Goal: Transaction & Acquisition: Purchase product/service

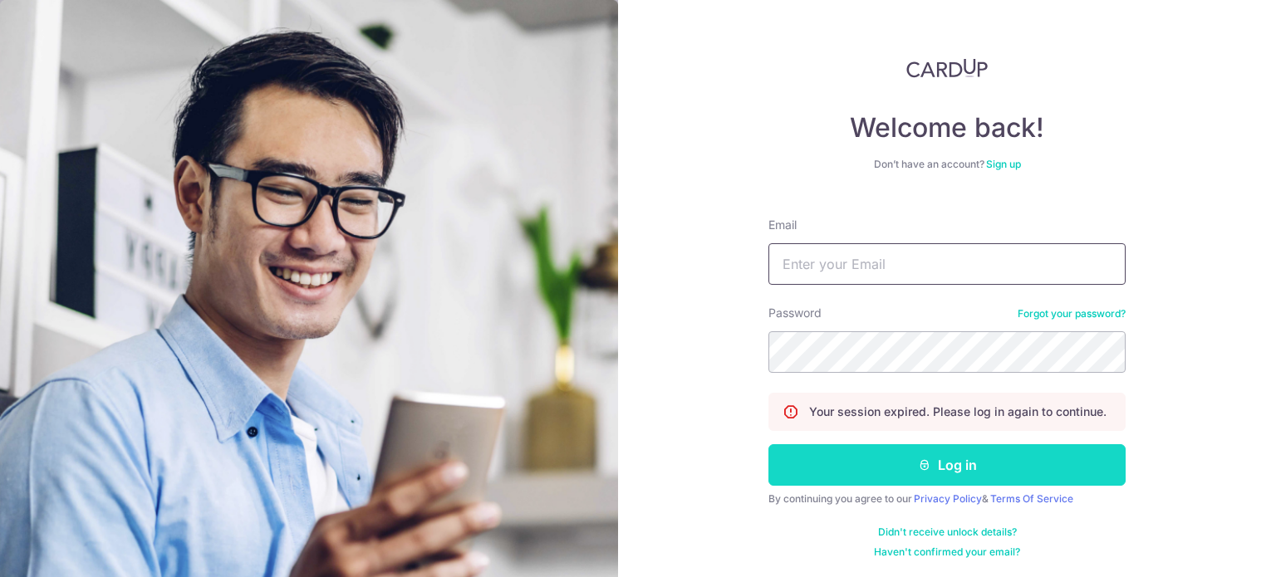
type input "phyteng@gmail.com"
click at [897, 474] on button "Log in" at bounding box center [947, 466] width 357 height 42
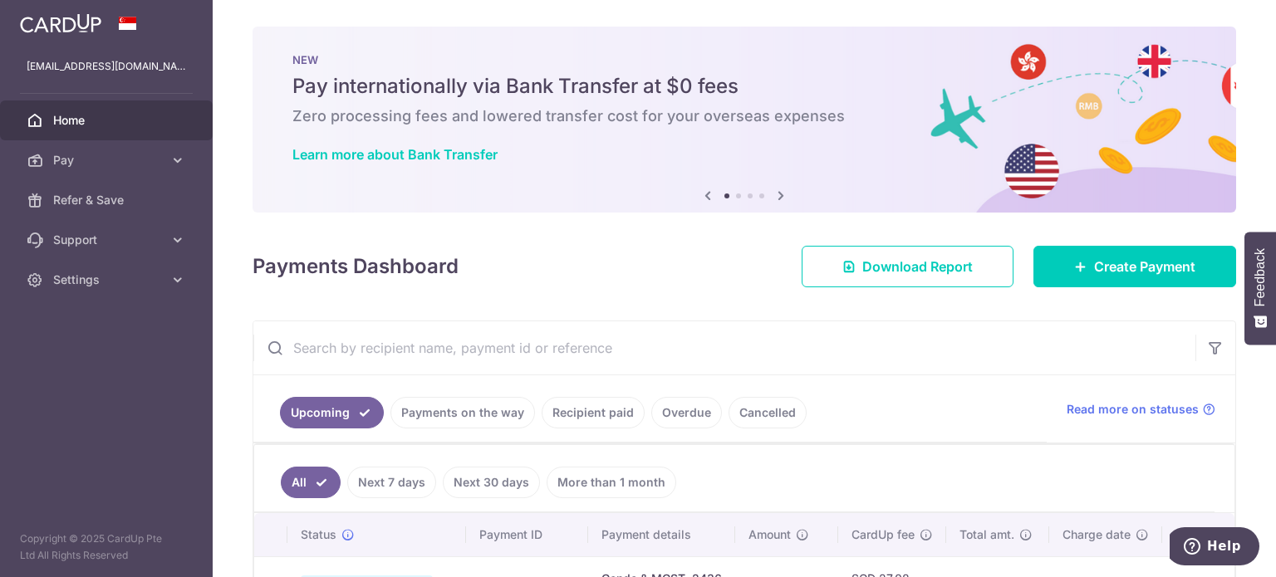
click at [781, 197] on icon at bounding box center [781, 195] width 20 height 21
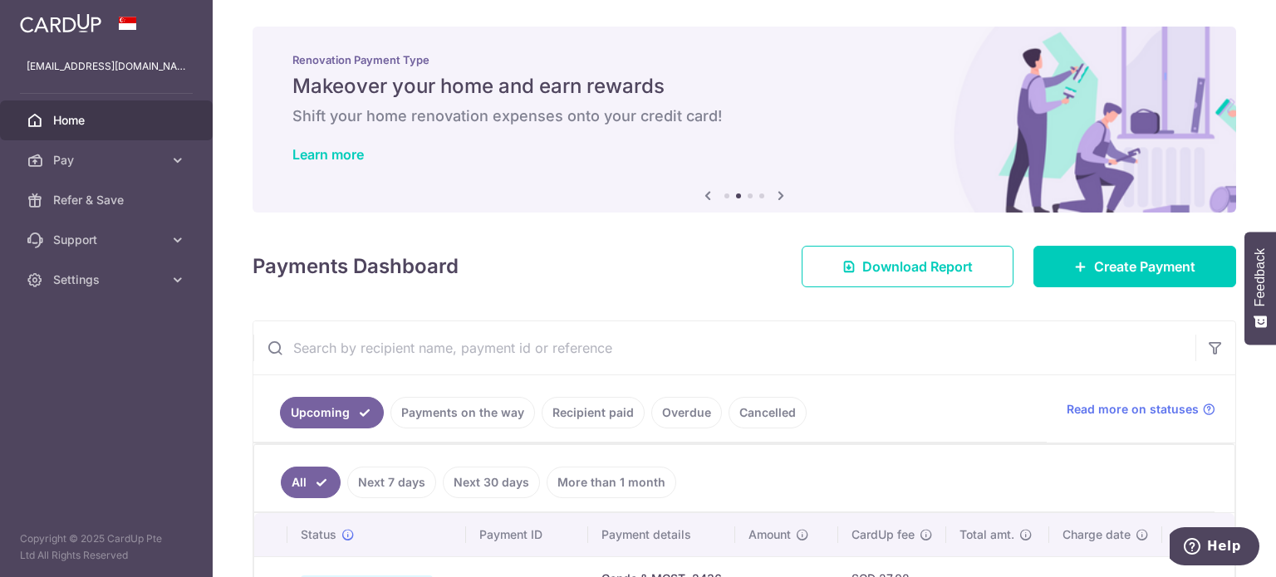
click at [781, 197] on icon at bounding box center [781, 195] width 20 height 21
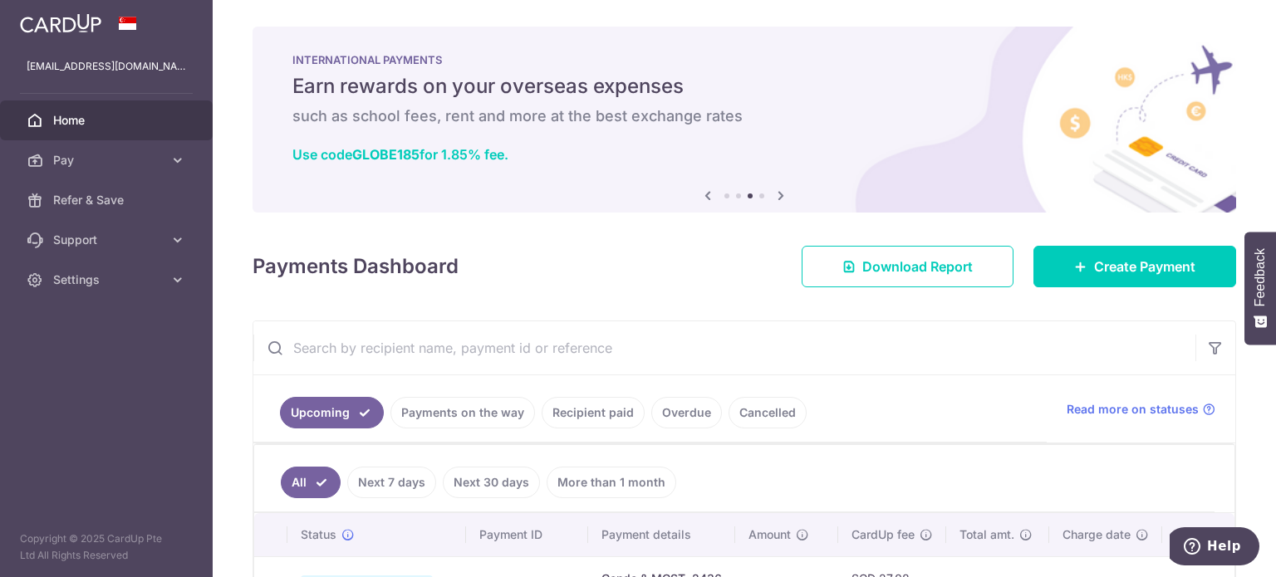
click at [781, 197] on icon at bounding box center [781, 195] width 20 height 21
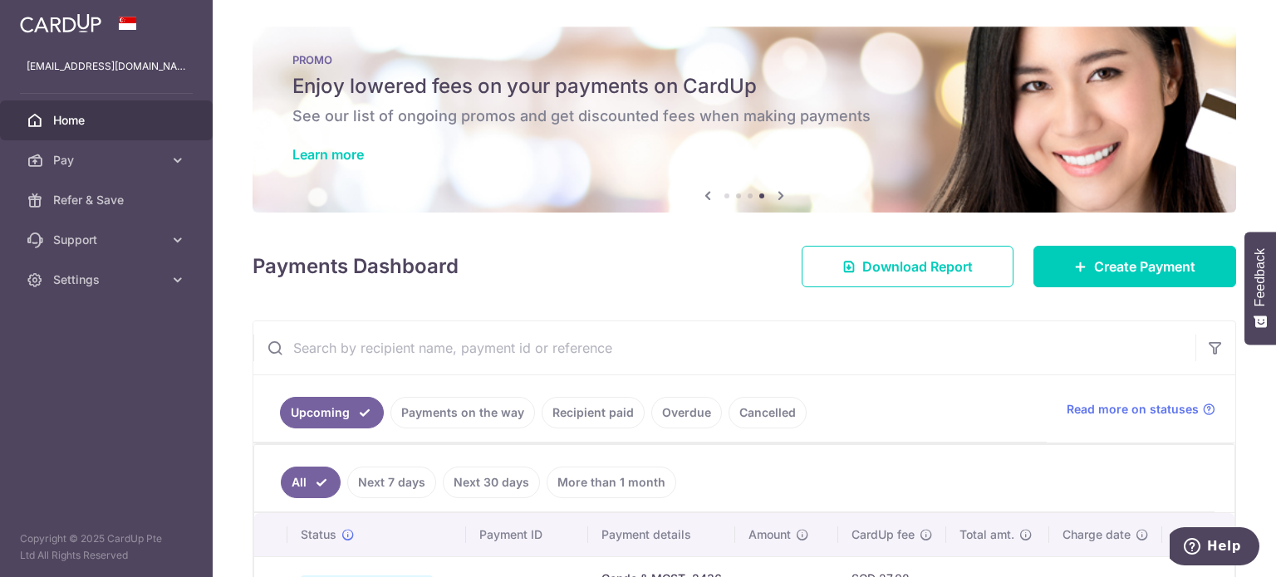
click at [758, 151] on div "Learn more" at bounding box center [744, 154] width 904 height 17
click at [332, 150] on link "Learn more" at bounding box center [327, 154] width 71 height 17
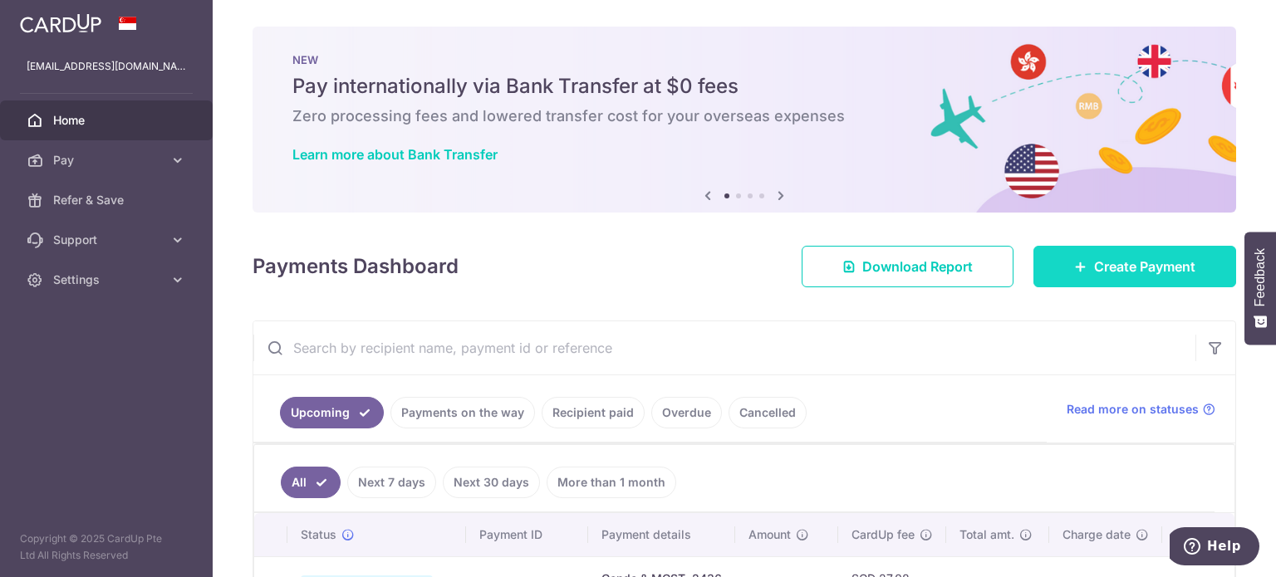
click at [1102, 271] on span "Create Payment" at bounding box center [1144, 267] width 101 height 20
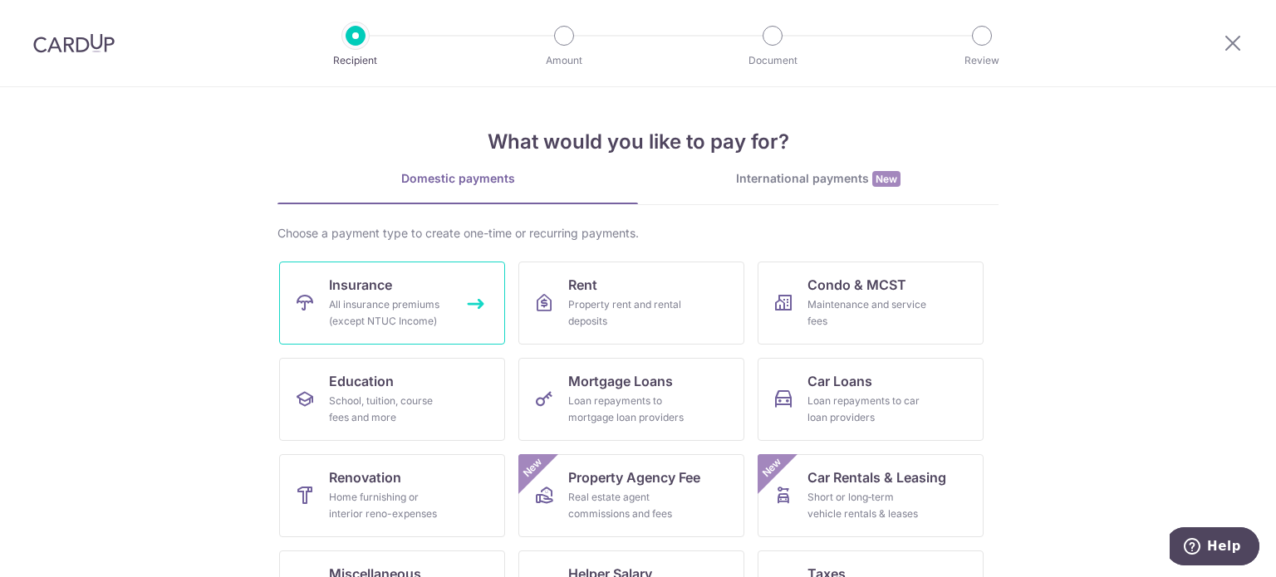
click at [432, 298] on div "All insurance premiums (except NTUC Income)" at bounding box center [389, 313] width 120 height 33
click at [405, 329] on link "Insurance All insurance premiums (except NTUC Income)" at bounding box center [392, 303] width 226 height 83
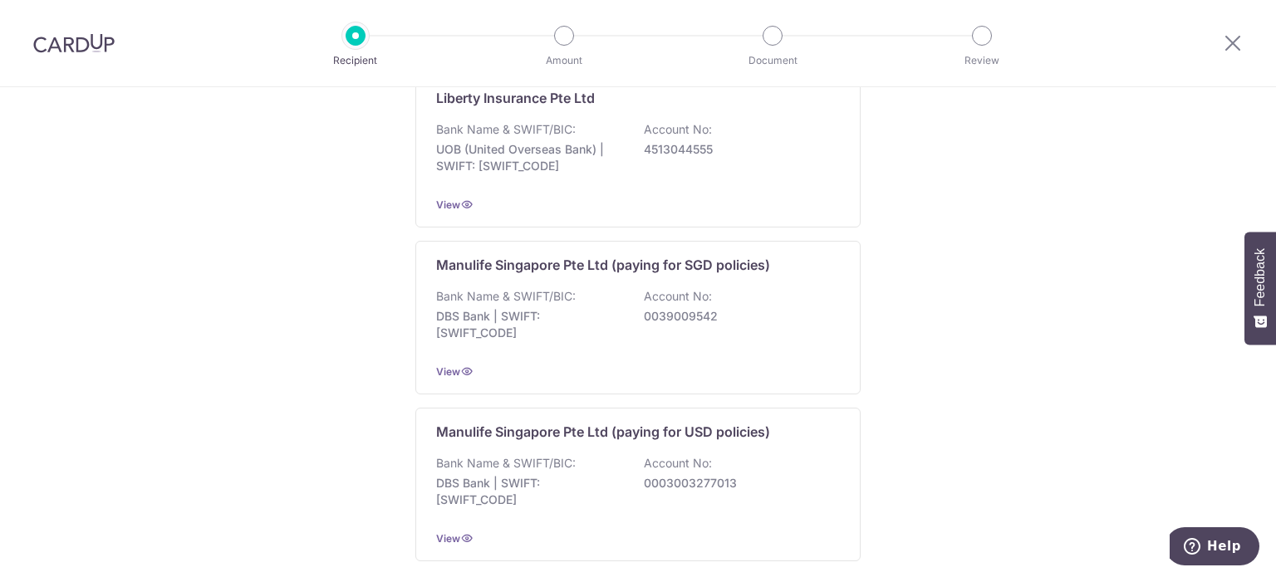
scroll to position [1686, 0]
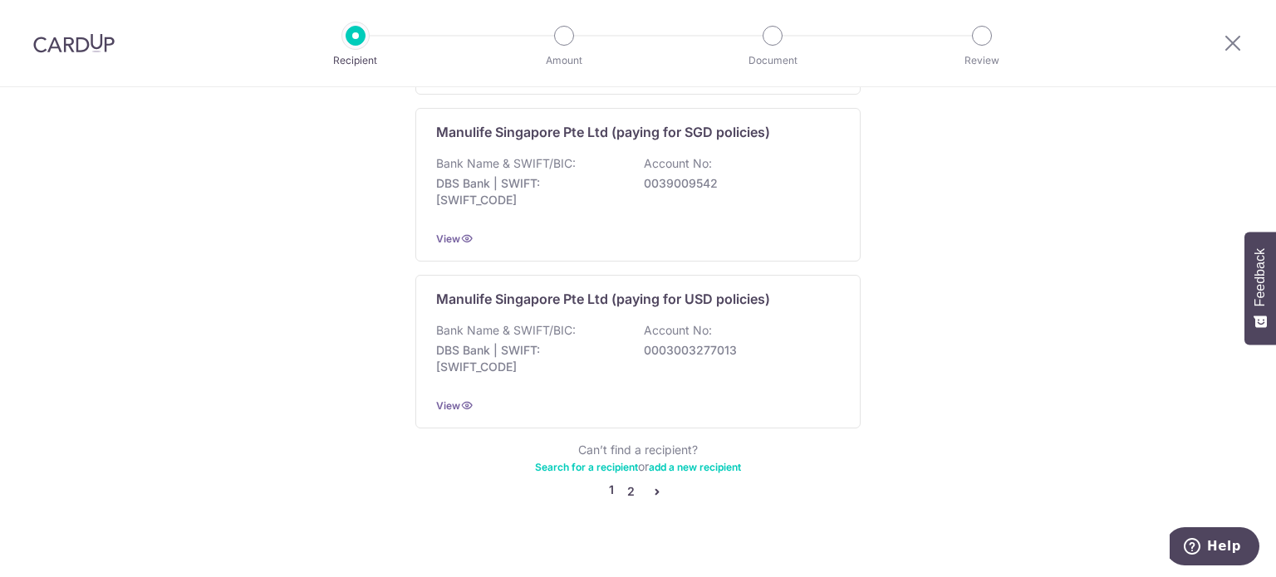
click at [626, 482] on link "2" at bounding box center [631, 492] width 20 height 20
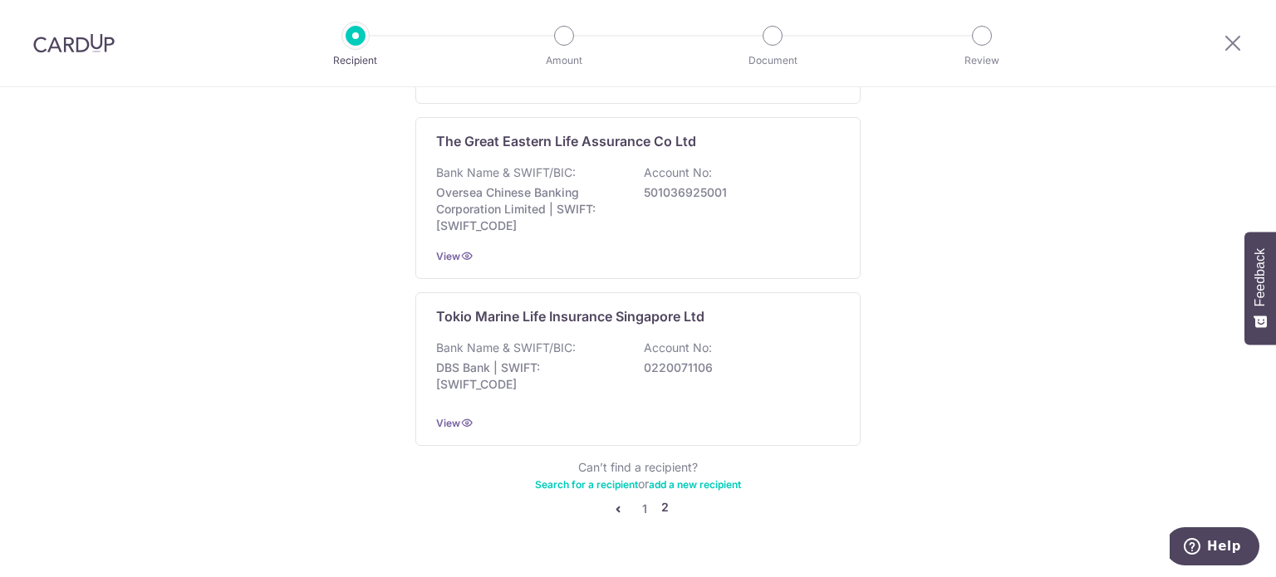
scroll to position [1661, 0]
click at [1236, 42] on icon at bounding box center [1233, 42] width 20 height 21
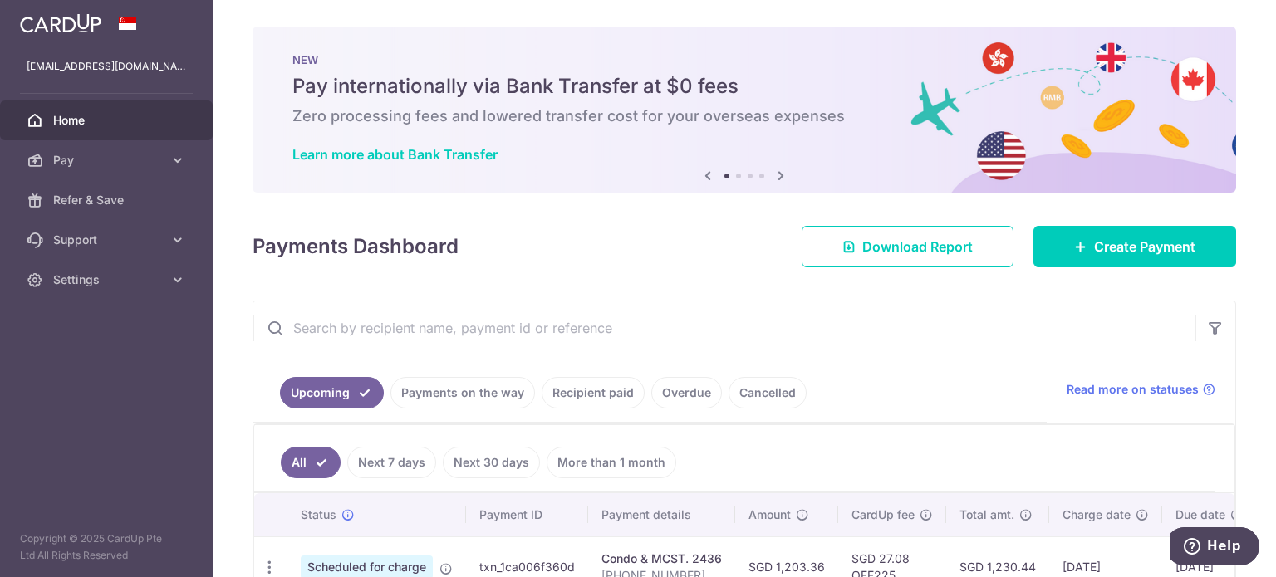
click at [774, 172] on icon at bounding box center [781, 175] width 20 height 21
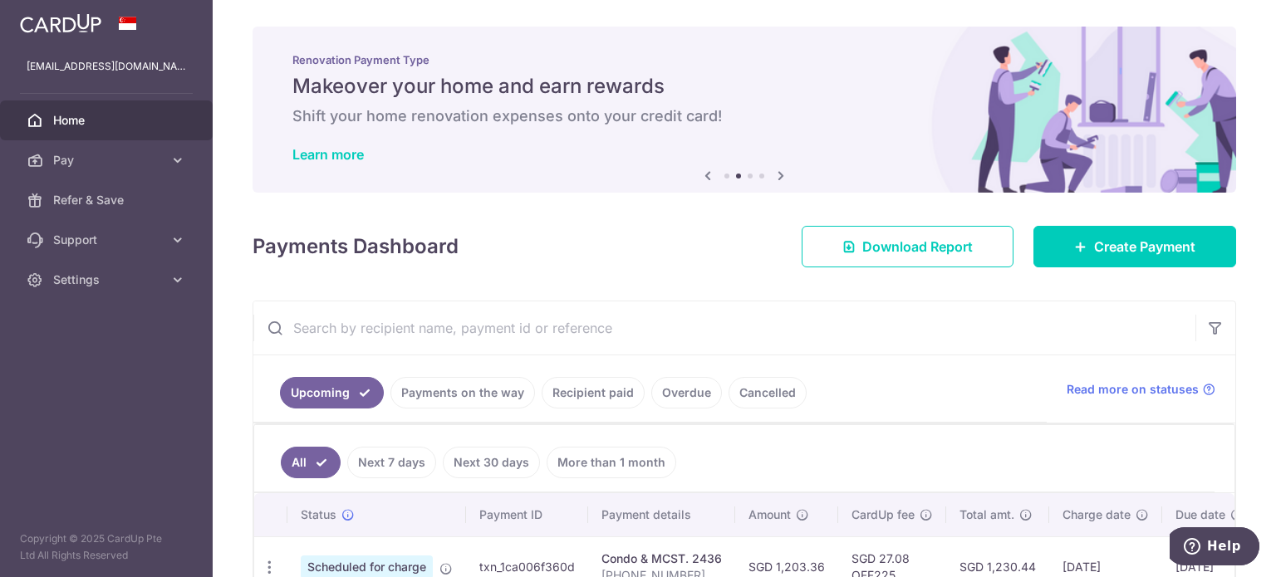
click at [774, 172] on icon at bounding box center [781, 175] width 20 height 21
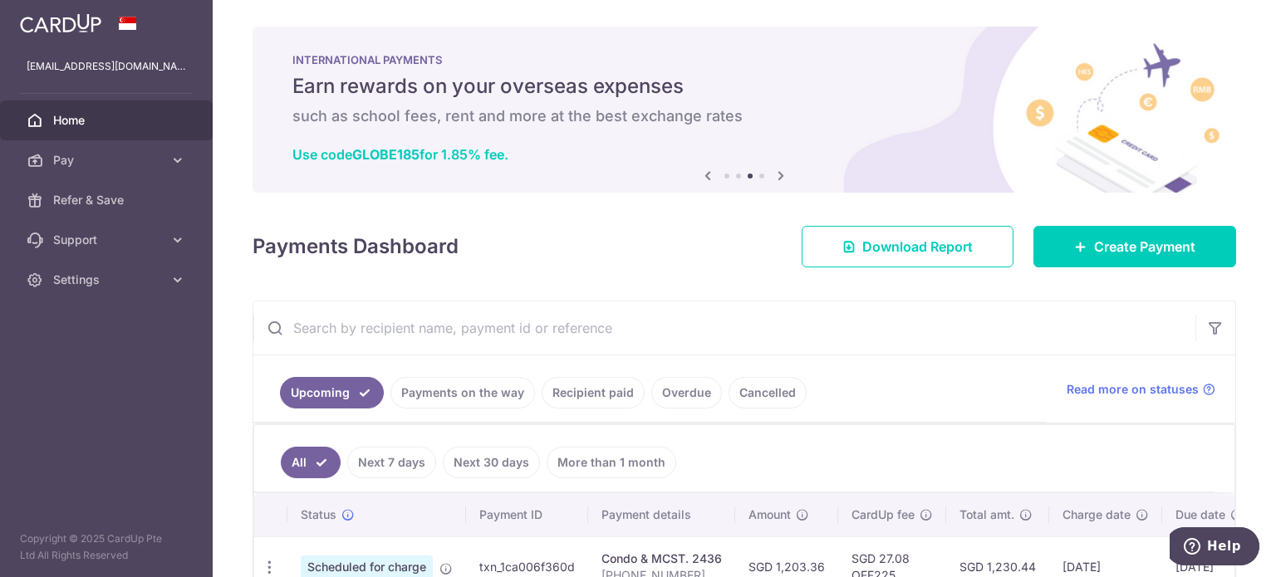
click at [774, 172] on icon at bounding box center [781, 175] width 20 height 21
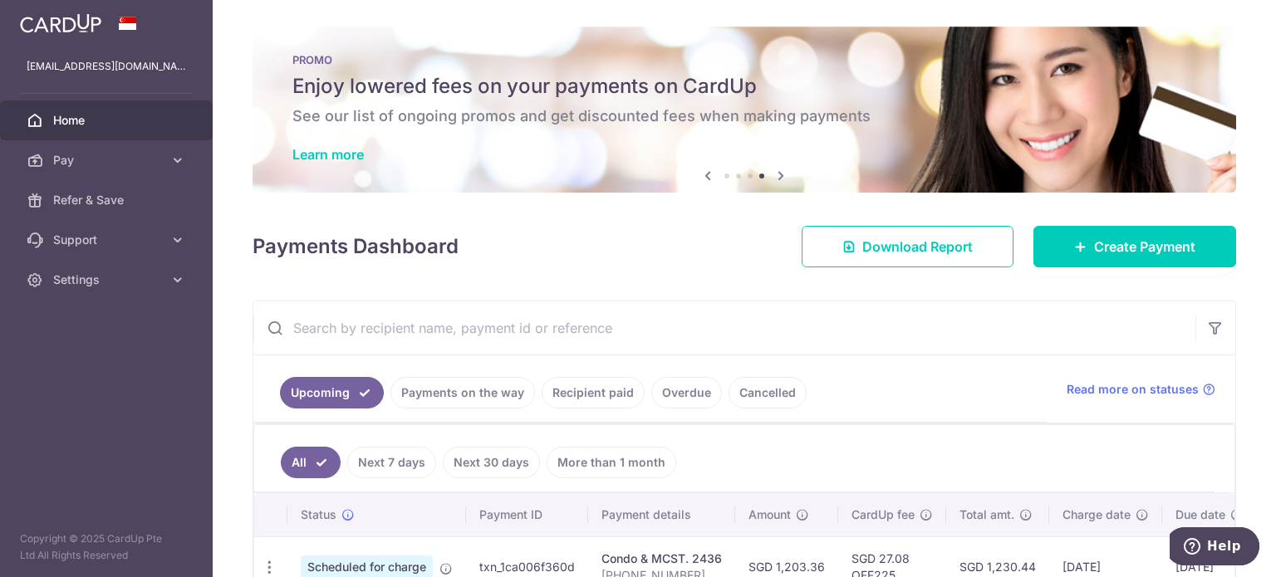
click at [705, 179] on icon at bounding box center [708, 175] width 20 height 21
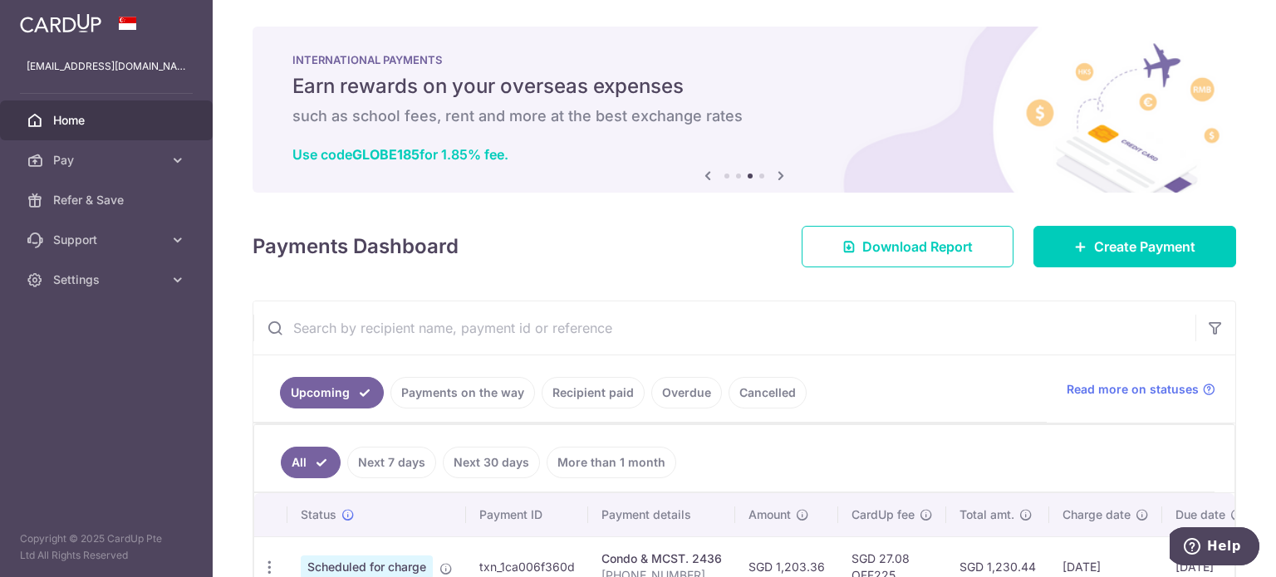
click at [705, 179] on icon at bounding box center [708, 175] width 20 height 21
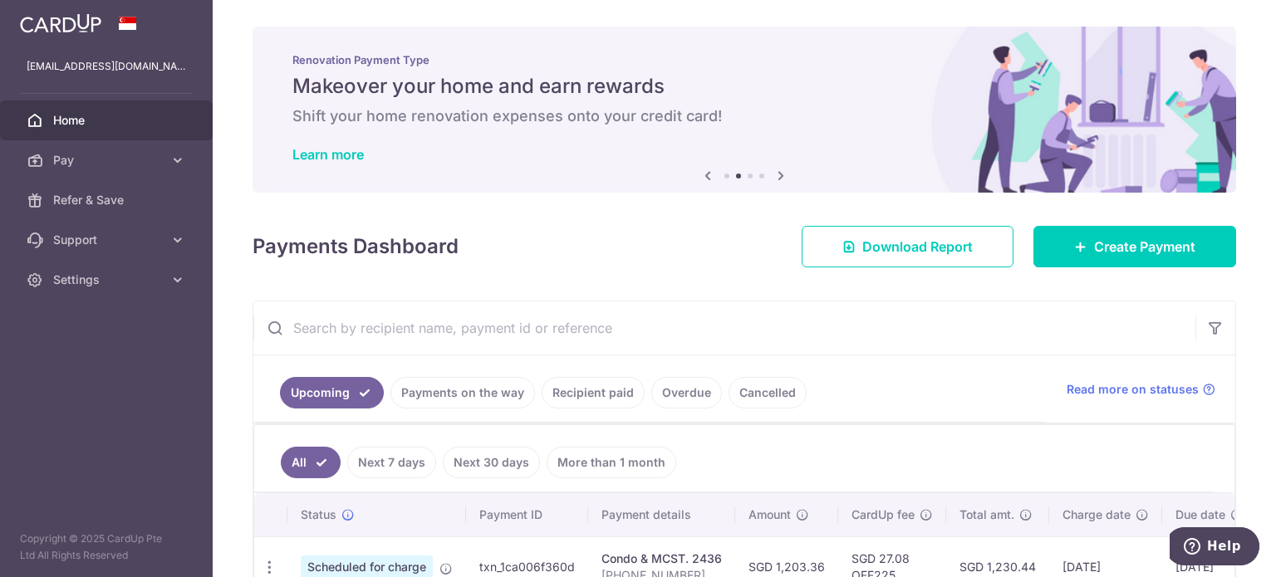
click at [705, 179] on icon at bounding box center [708, 175] width 20 height 21
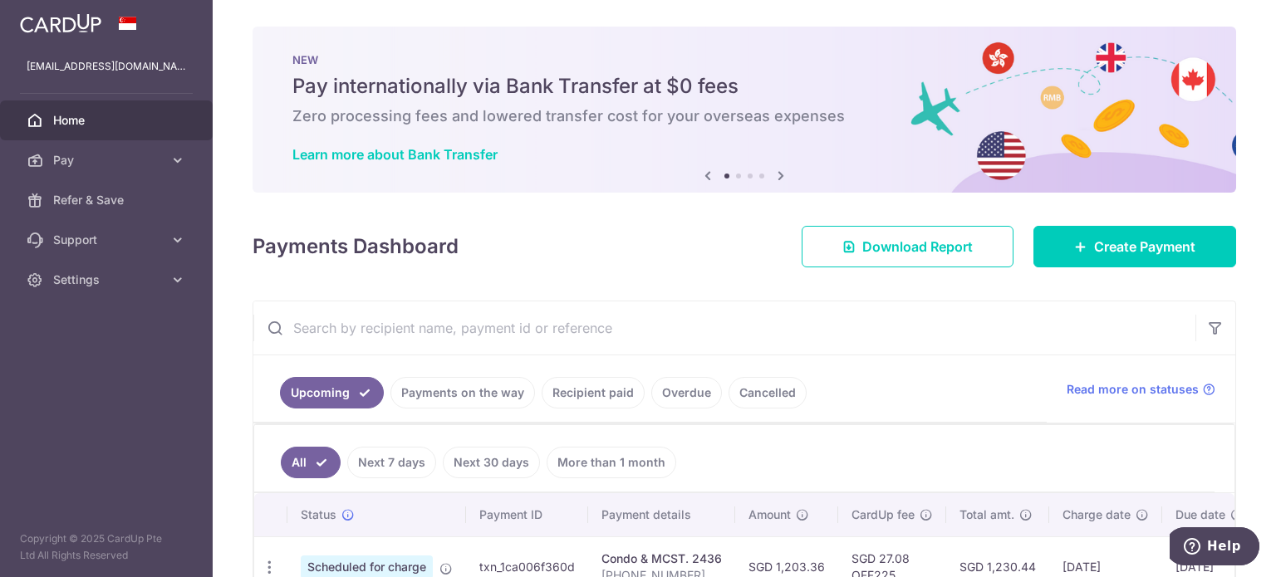
click at [773, 175] on icon at bounding box center [781, 175] width 20 height 21
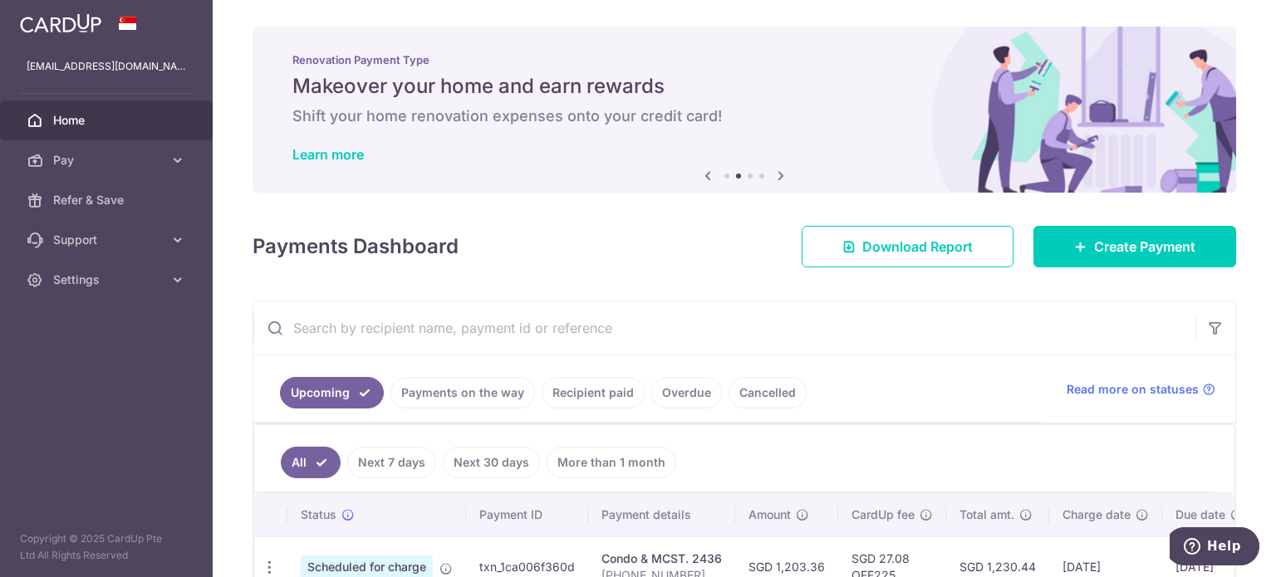
click at [773, 175] on icon at bounding box center [781, 175] width 20 height 21
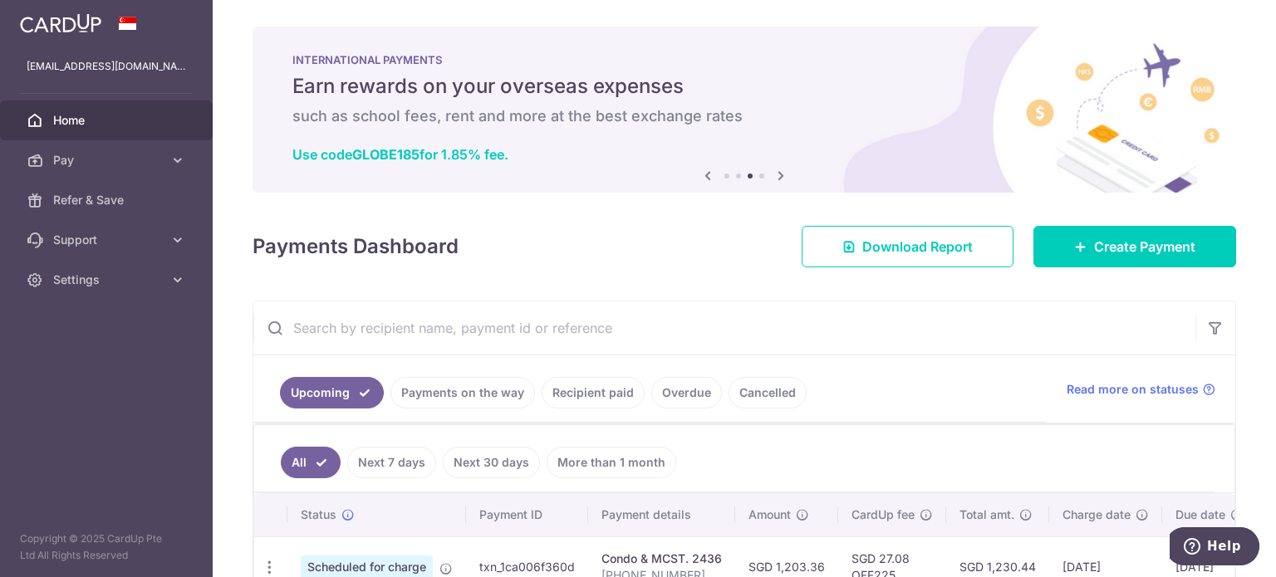
click at [773, 175] on icon at bounding box center [781, 175] width 20 height 21
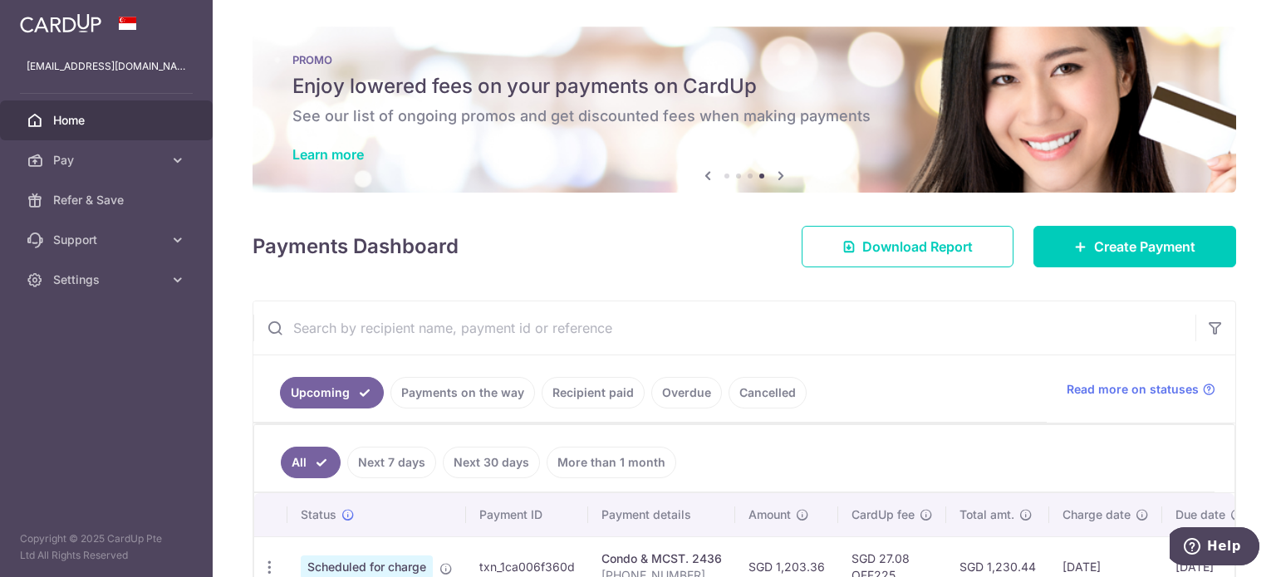
click at [696, 96] on h5 "Enjoy lowered fees on your payments on CardUp" at bounding box center [744, 86] width 904 height 27
click at [339, 152] on link "Learn more" at bounding box center [327, 154] width 71 height 17
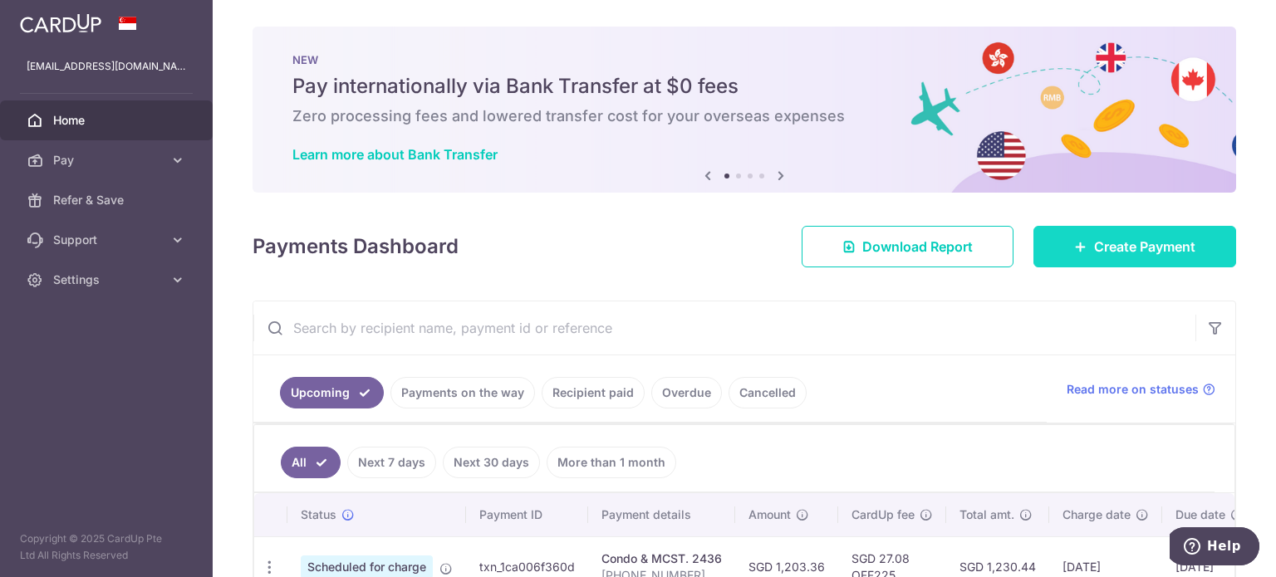
click at [1074, 242] on icon at bounding box center [1080, 246] width 13 height 13
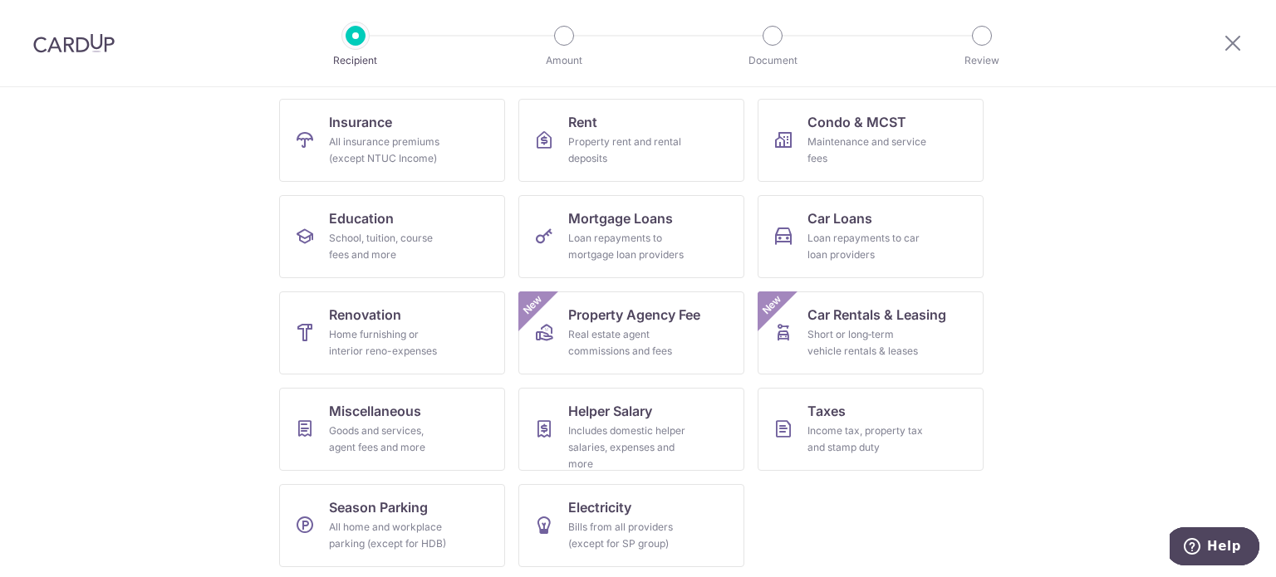
scroll to position [165, 0]
